Goal: Task Accomplishment & Management: Manage account settings

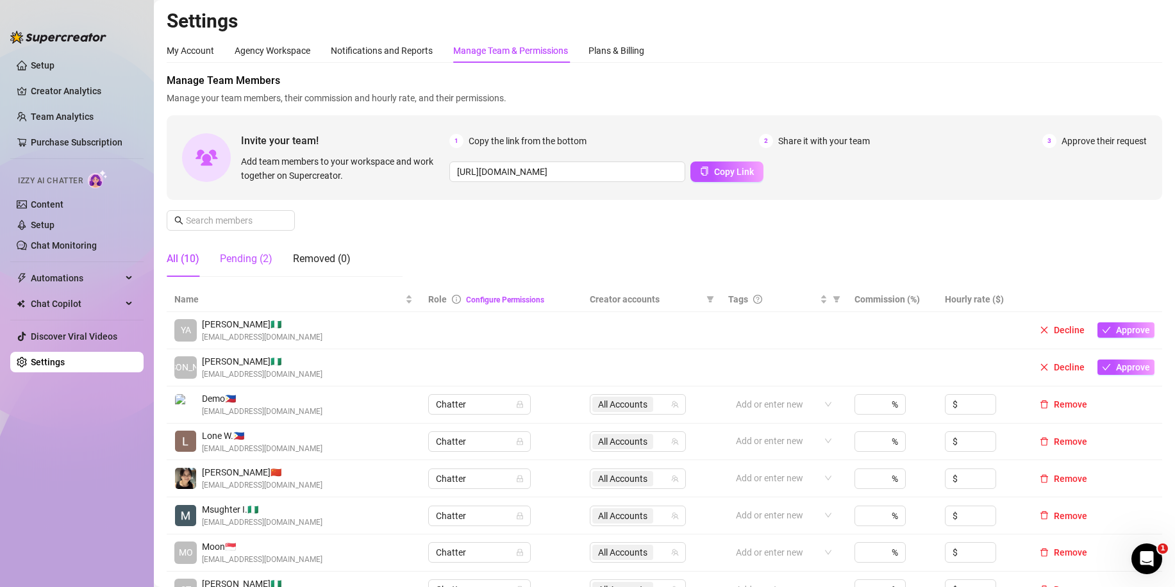
click at [262, 257] on div "Pending (2)" at bounding box center [246, 258] width 53 height 15
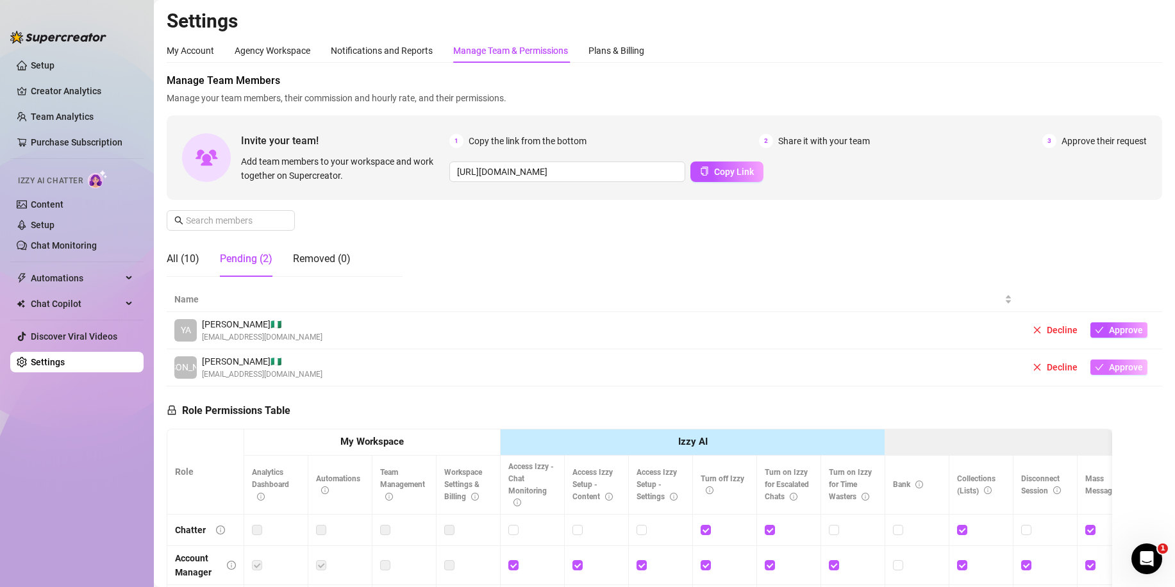
click at [1096, 366] on button "Approve" at bounding box center [1119, 367] width 57 height 15
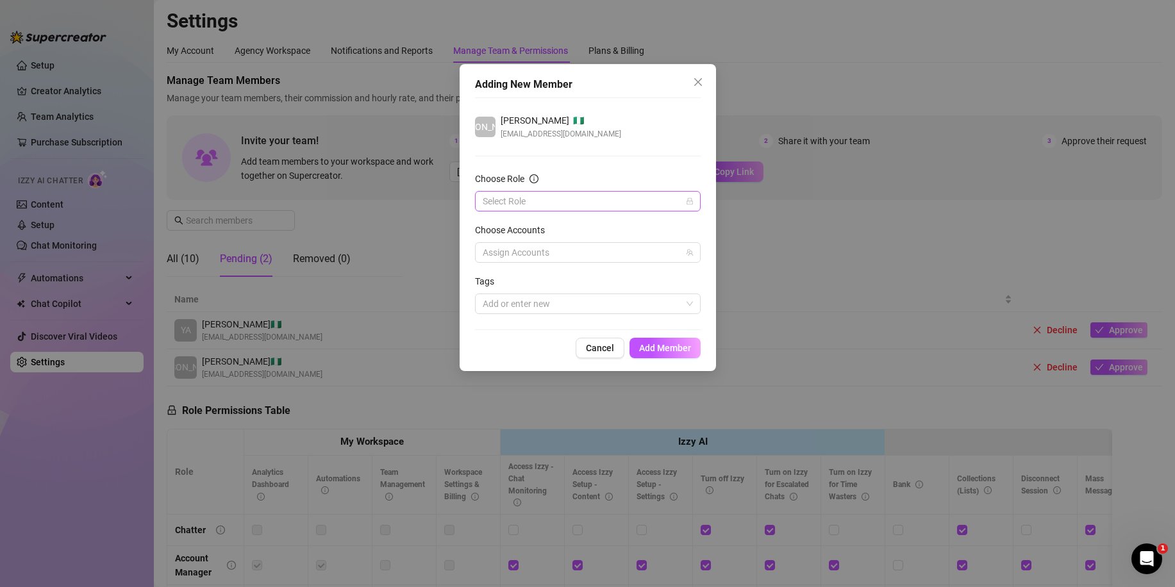
click at [514, 199] on input "Choose Role" at bounding box center [582, 201] width 199 height 19
click at [523, 228] on div "Chatter" at bounding box center [587, 227] width 205 height 14
click at [550, 242] on div "Choose Accounts" at bounding box center [588, 232] width 226 height 19
click at [548, 249] on div at bounding box center [581, 253] width 207 height 18
click at [534, 278] on span "Select all" at bounding box center [521, 280] width 45 height 14
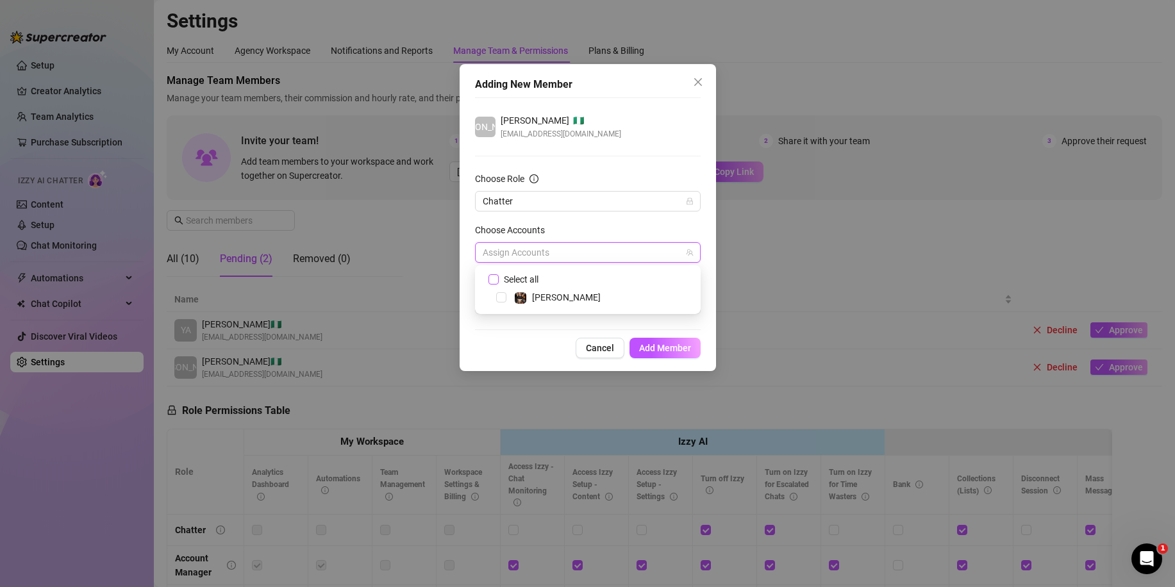
click at [498, 278] on input "Select all" at bounding box center [493, 278] width 9 height 9
checkbox input "true"
click at [563, 223] on div "Choose Accounts" at bounding box center [588, 232] width 226 height 19
click at [659, 346] on span "Add Member" at bounding box center [665, 348] width 52 height 10
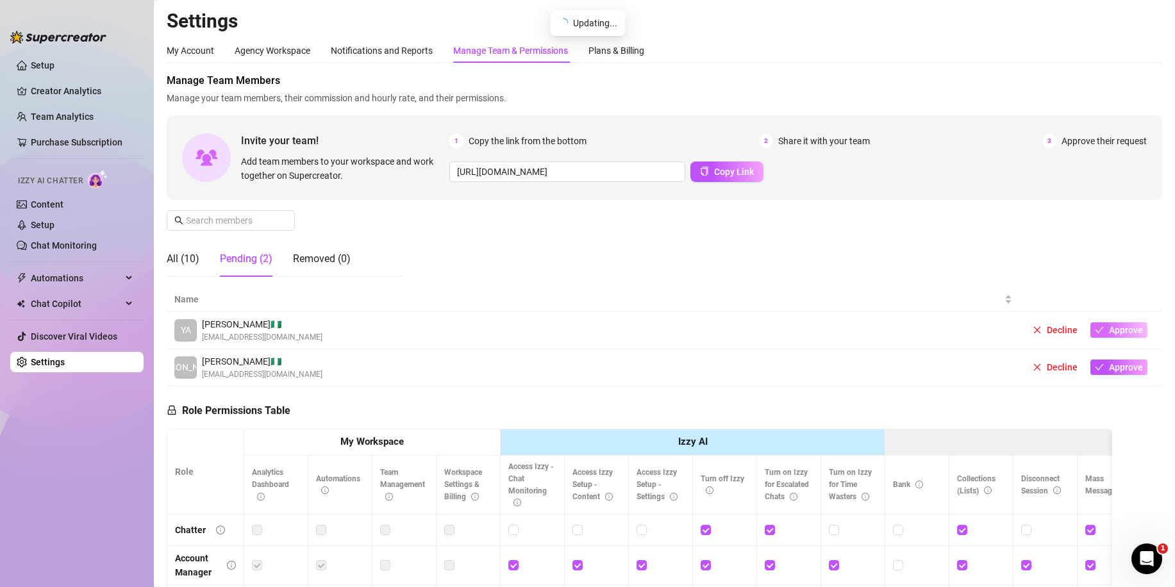
click at [1117, 334] on span "Approve" at bounding box center [1126, 330] width 34 height 10
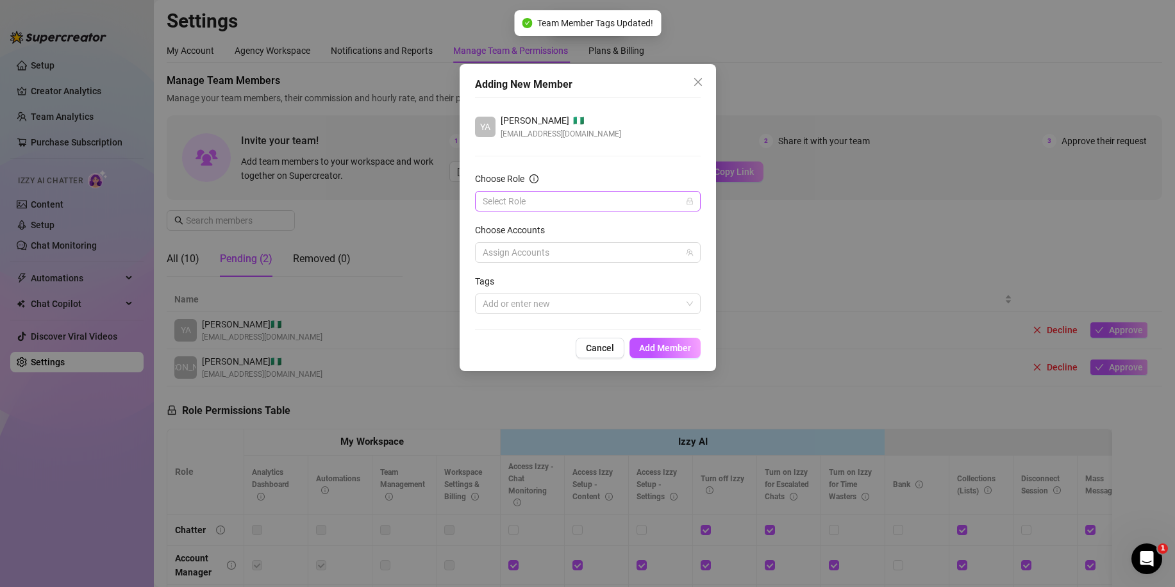
click at [587, 199] on input "Choose Role" at bounding box center [582, 201] width 199 height 19
click at [542, 232] on div "Chatter" at bounding box center [587, 227] width 205 height 14
click at [569, 181] on div "Choose Role" at bounding box center [588, 181] width 226 height 19
click at [562, 260] on div at bounding box center [581, 253] width 207 height 18
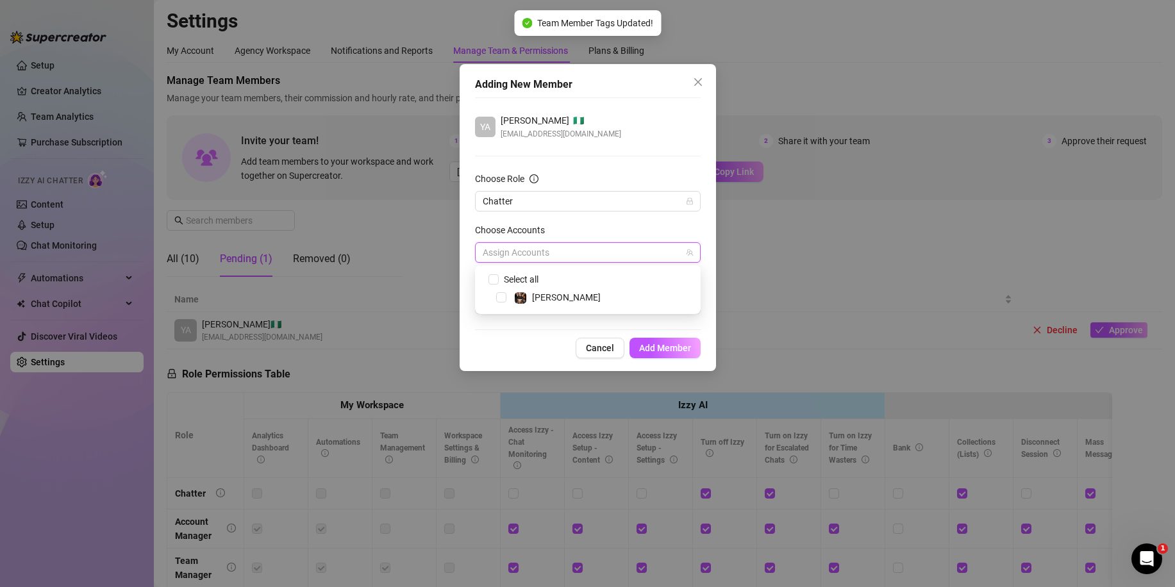
click at [555, 273] on div "Select all" at bounding box center [528, 279] width 55 height 15
click at [534, 277] on span "Select all" at bounding box center [521, 280] width 45 height 14
click at [498, 277] on input "Select all" at bounding box center [493, 278] width 9 height 9
checkbox input "true"
click at [569, 218] on form "Choose Role Chatter Choose Accounts All Accounts Tags Add or enter new" at bounding box center [588, 243] width 226 height 142
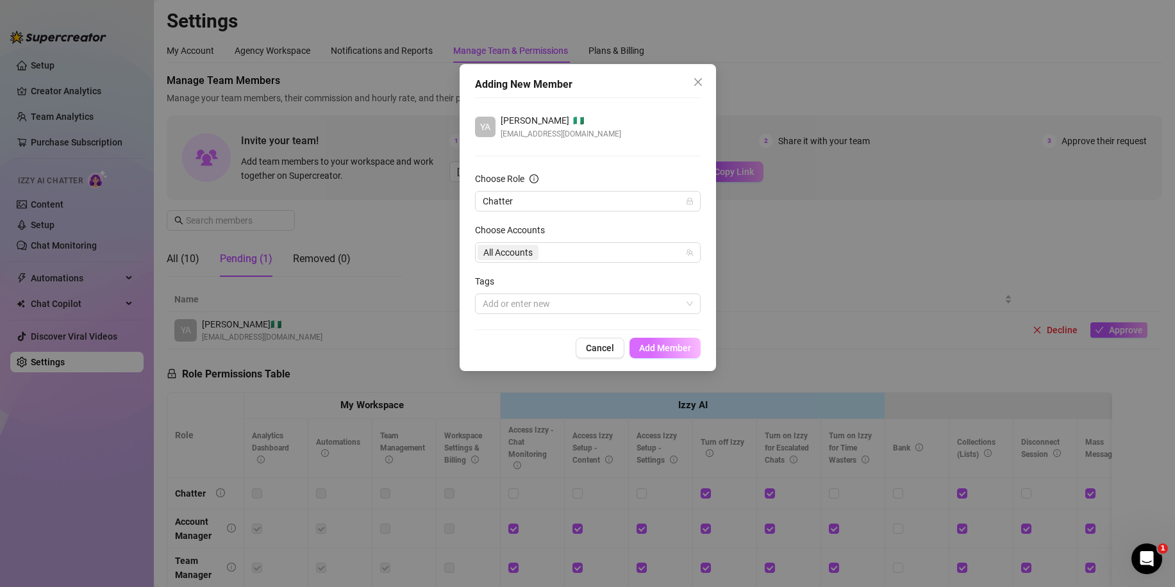
click at [677, 342] on button "Add Member" at bounding box center [665, 348] width 71 height 21
